Goal: Information Seeking & Learning: Compare options

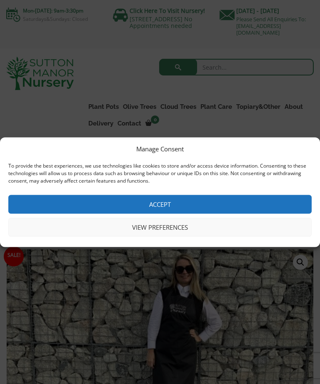
click at [180, 227] on button "View preferences" at bounding box center [159, 226] width 303 height 19
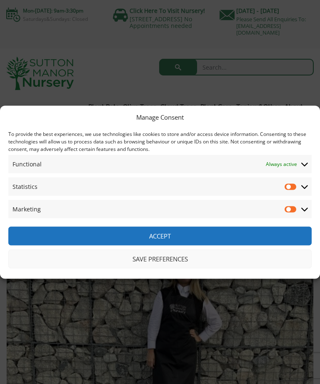
click at [295, 185] on input "Statistics" at bounding box center [290, 186] width 12 height 8
click at [286, 186] on input "Statistics" at bounding box center [290, 186] width 12 height 8
checkbox input "false"
click at [199, 257] on button "Save preferences" at bounding box center [159, 258] width 303 height 19
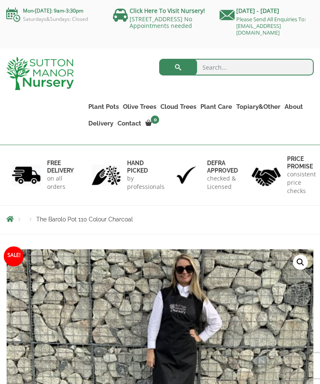
click at [0, 0] on link "The Old Stone Pots" at bounding box center [0, 0] width 0 height 0
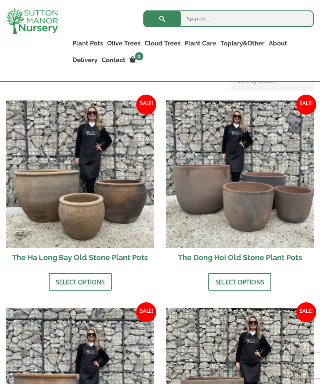
scroll to position [319, 0]
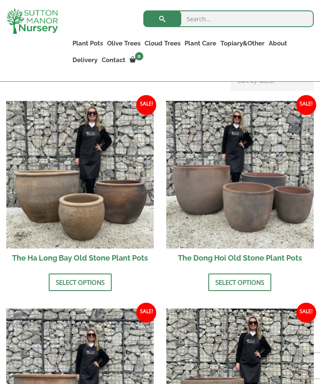
click at [244, 277] on link "Select options" at bounding box center [239, 281] width 63 height 17
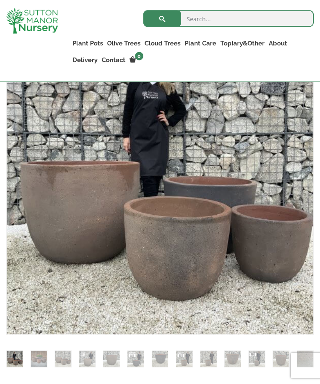
scroll to position [207, 0]
click at [0, 0] on link "The Atlantis Pots" at bounding box center [0, 0] width 0 height 0
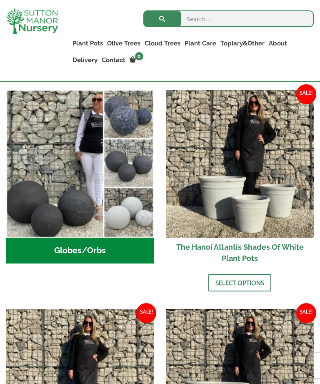
scroll to position [309, 0]
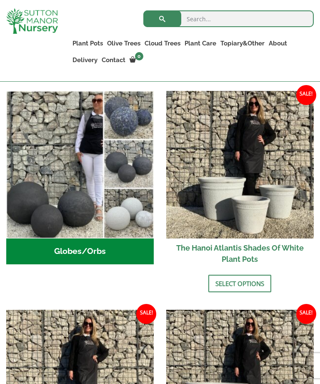
click at [0, 0] on link "The Iron Stone Pots" at bounding box center [0, 0] width 0 height 0
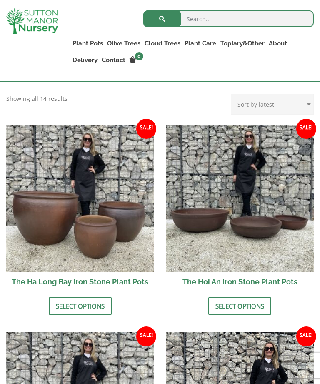
scroll to position [299, 0]
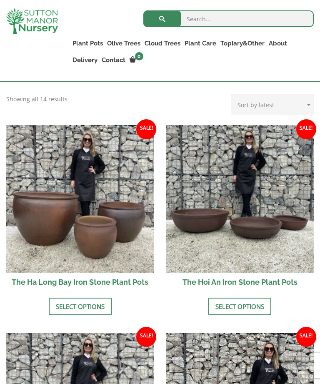
click at [0, 0] on link "Vietnamese Pots" at bounding box center [0, 0] width 0 height 0
